Goal: Task Accomplishment & Management: Complete application form

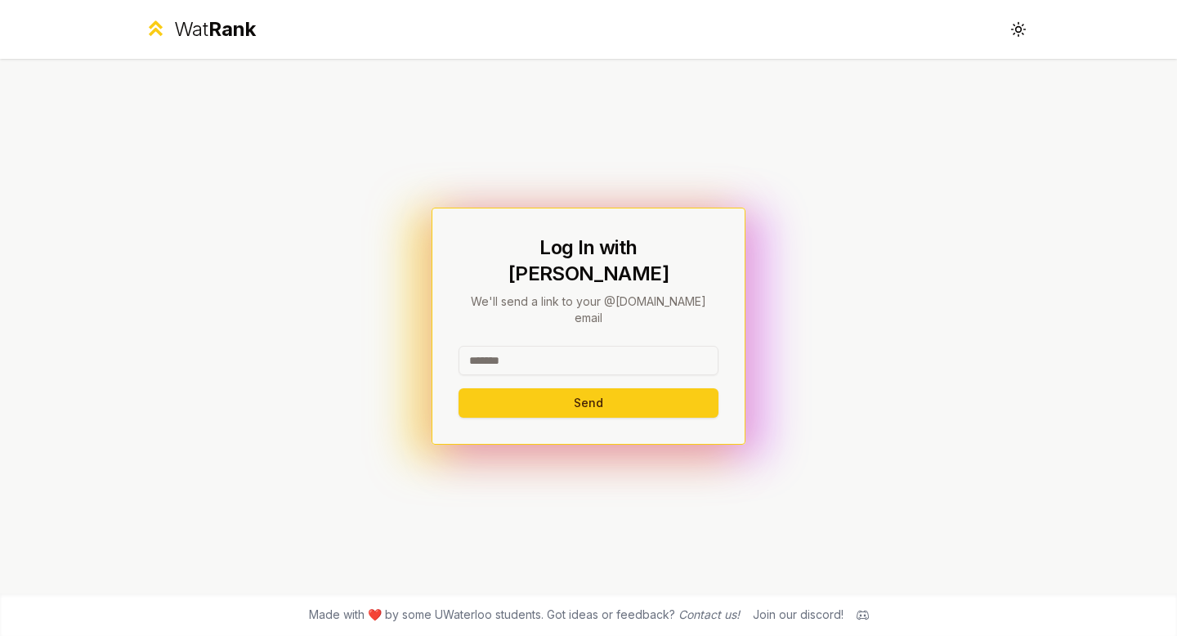
click at [495, 346] on input at bounding box center [588, 360] width 260 height 29
click at [536, 391] on button "Send" at bounding box center [588, 402] width 260 height 29
type input "*******"
click at [492, 388] on button "Send" at bounding box center [588, 402] width 260 height 29
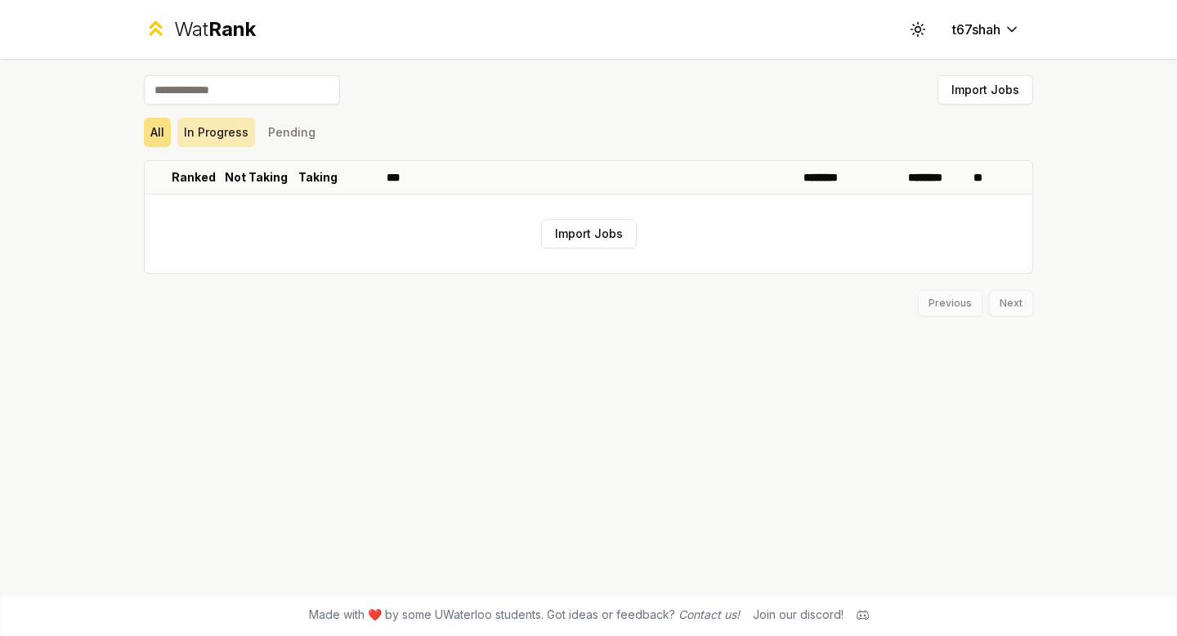
click at [223, 123] on button "In Progress" at bounding box center [216, 132] width 78 height 29
click at [150, 128] on button "All" at bounding box center [157, 132] width 27 height 29
click at [174, 29] on div "Wat Rank" at bounding box center [215, 29] width 82 height 26
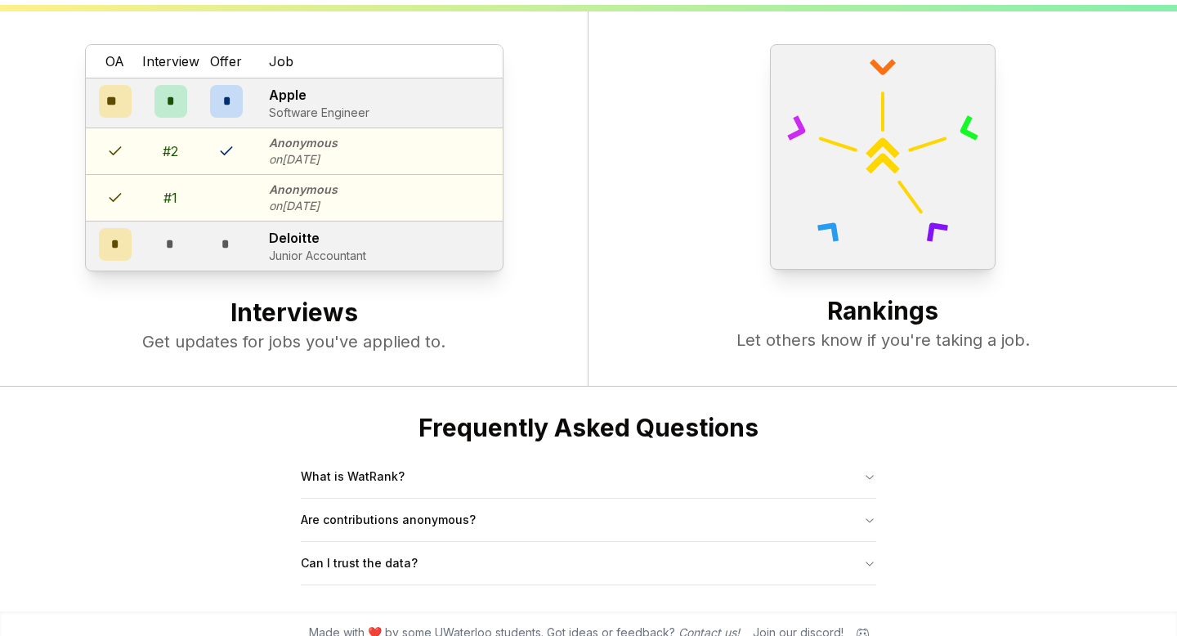
click at [304, 314] on h2 "Interviews" at bounding box center [294, 313] width 522 height 33
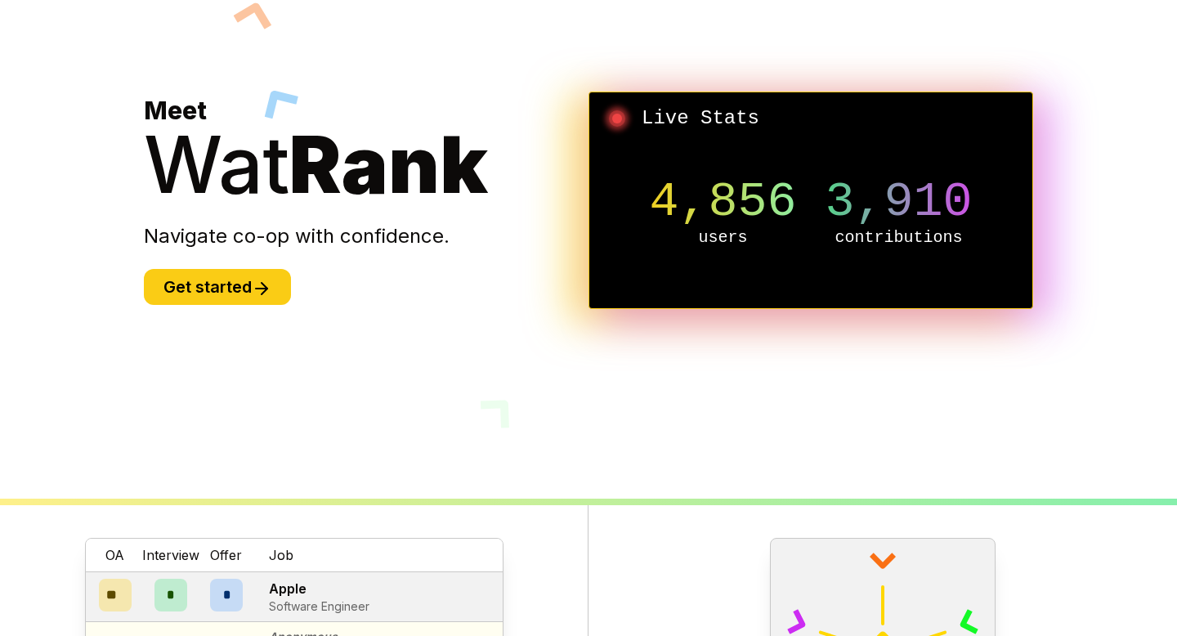
click at [274, 324] on section "Meet Wat Rank Navigate co-op with confidence. Get started Live Stats 4,856 user…" at bounding box center [588, 200] width 941 height 636
click at [271, 295] on icon at bounding box center [262, 289] width 20 height 20
